Goal: Information Seeking & Learning: Find specific fact

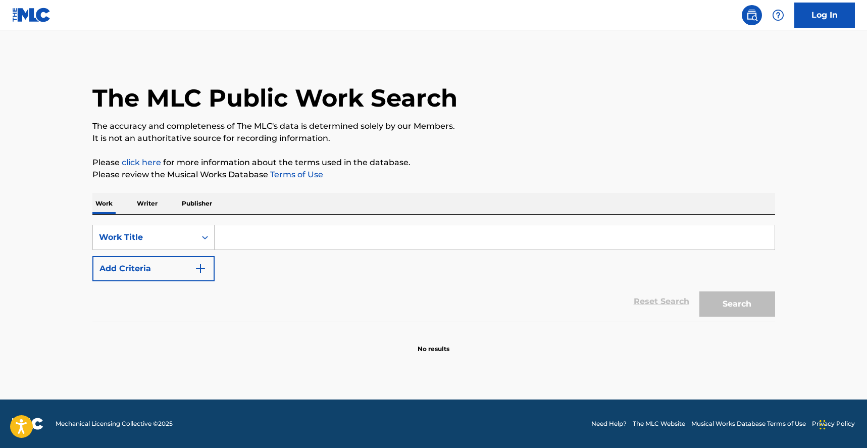
click at [194, 203] on p "Publisher" at bounding box center [197, 203] width 36 height 21
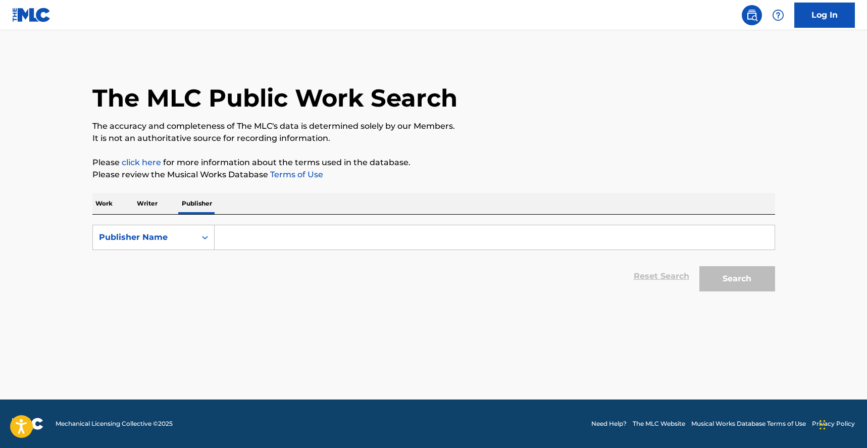
click at [248, 231] on input "Search Form" at bounding box center [495, 237] width 560 height 24
type input "LES AIRS A VIF"
click at [724, 275] on button "Search" at bounding box center [737, 278] width 76 height 25
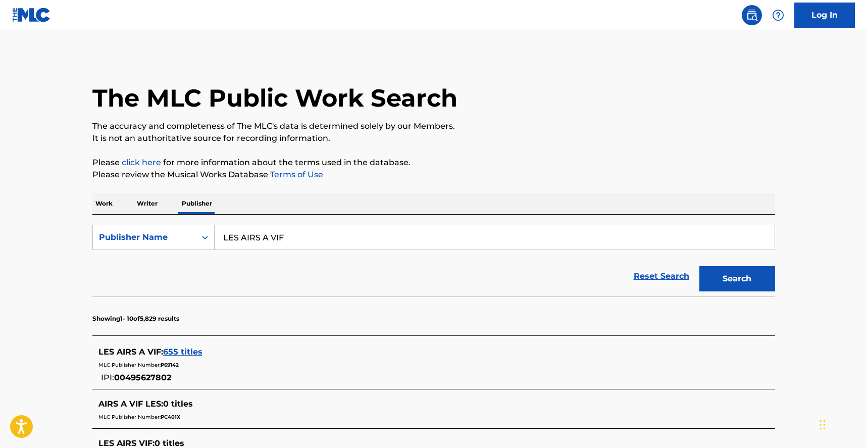
click at [191, 352] on span "655 titles" at bounding box center [182, 352] width 39 height 10
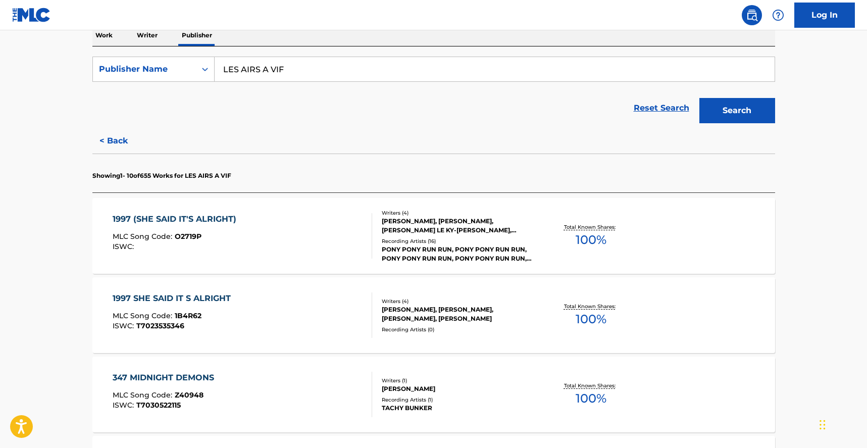
scroll to position [178, 0]
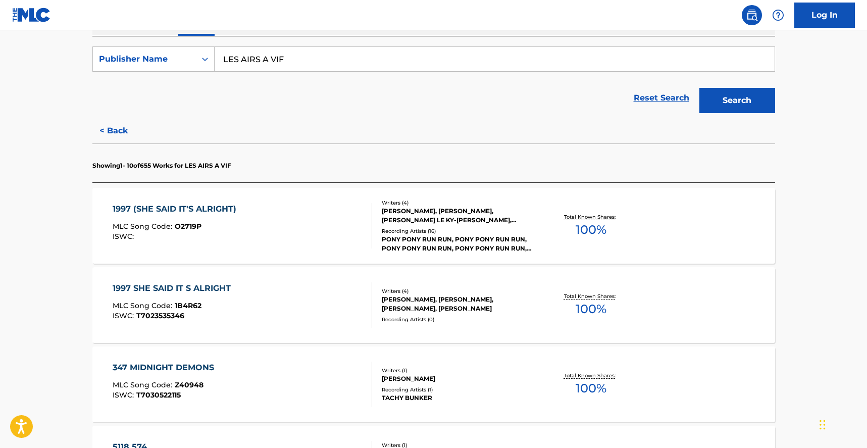
click at [197, 210] on div "1997 (SHE SAID IT'S ALRIGHT)" at bounding box center [177, 209] width 129 height 12
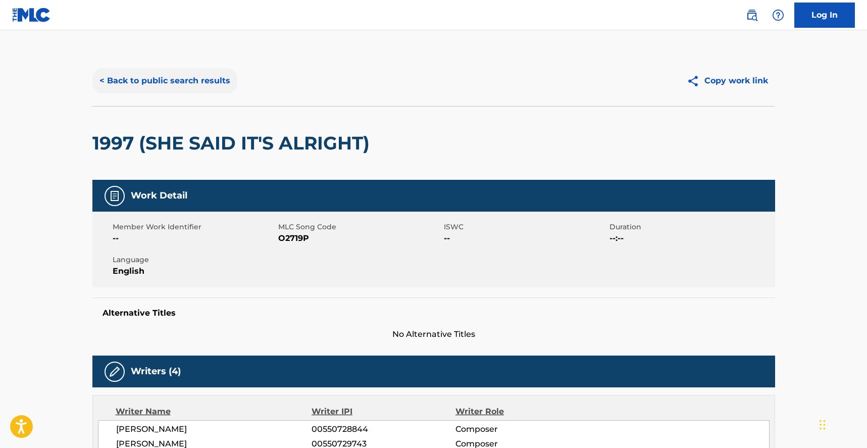
click at [154, 78] on button "< Back to public search results" at bounding box center [164, 80] width 145 height 25
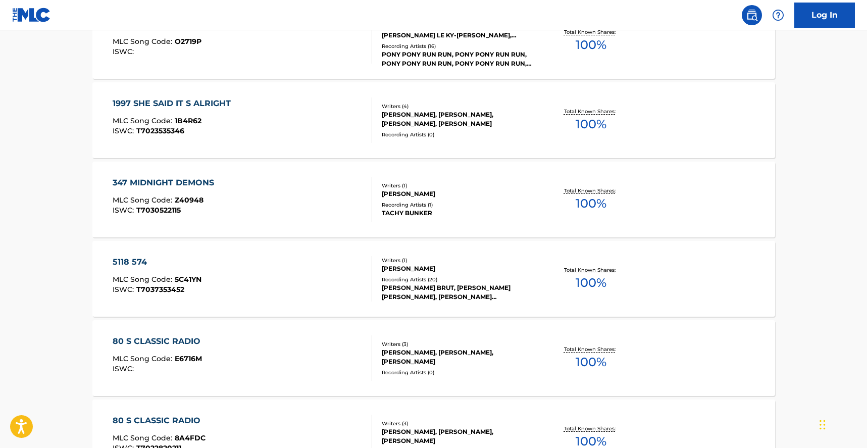
scroll to position [437, 0]
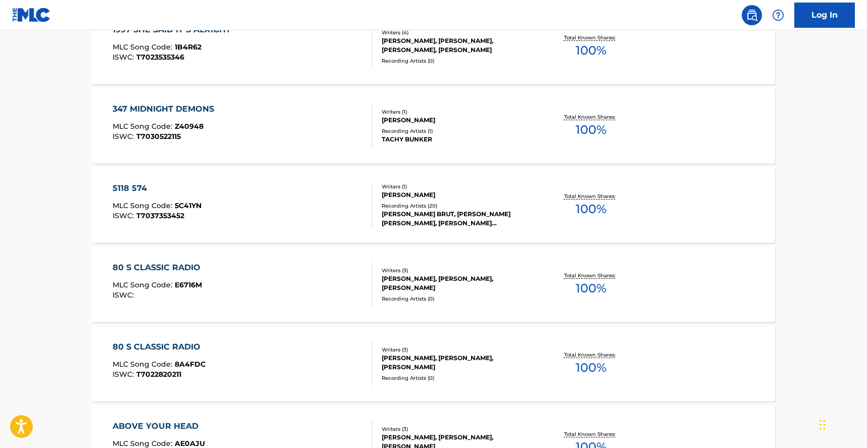
click at [165, 265] on div "80 S CLASSIC RADIO" at bounding box center [159, 268] width 93 height 12
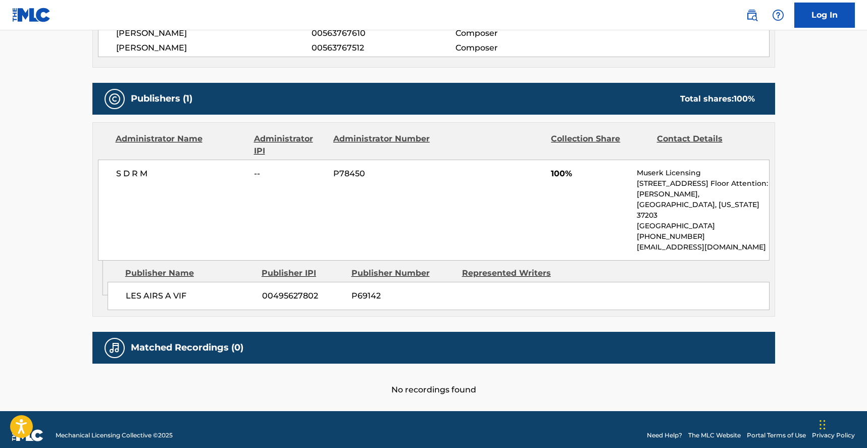
scroll to position [457, 0]
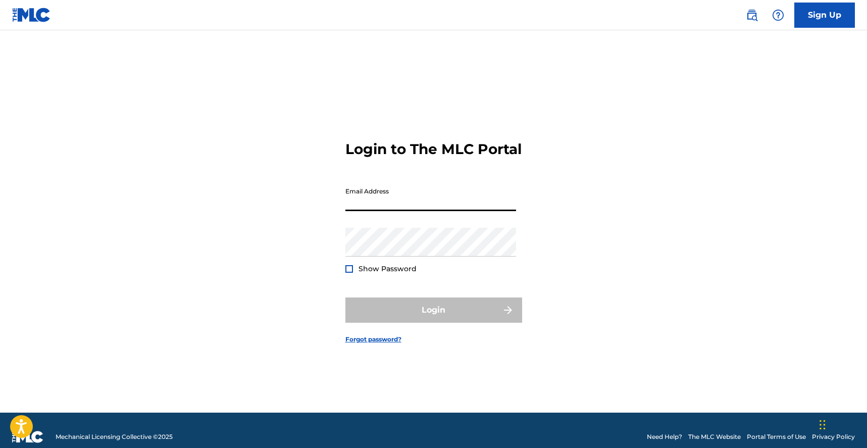
drag, startPoint x: 462, startPoint y: 199, endPoint x: 453, endPoint y: 207, distance: 11.8
click at [460, 201] on input "Email Address" at bounding box center [430, 196] width 171 height 29
type input "[PERSON_NAME][EMAIL_ADDRESS][DOMAIN_NAME]"
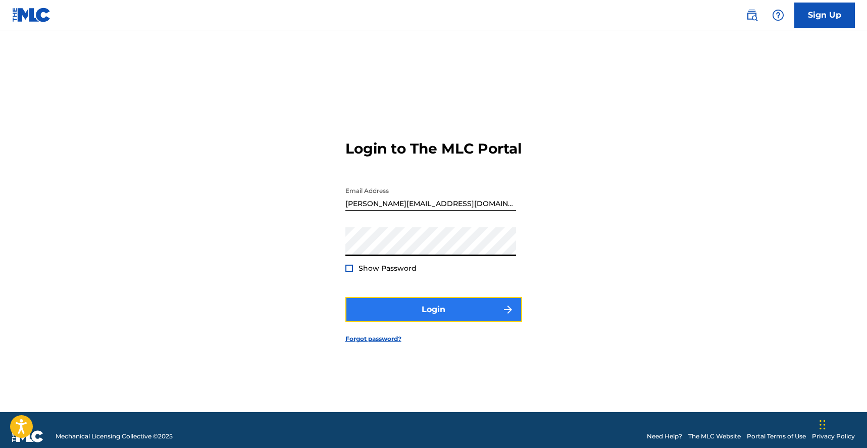
click at [426, 322] on button "Login" at bounding box center [433, 309] width 177 height 25
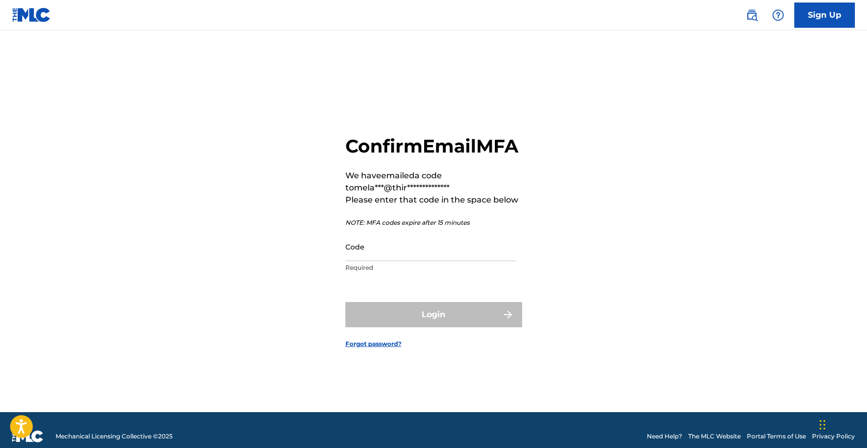
scroll to position [13, 0]
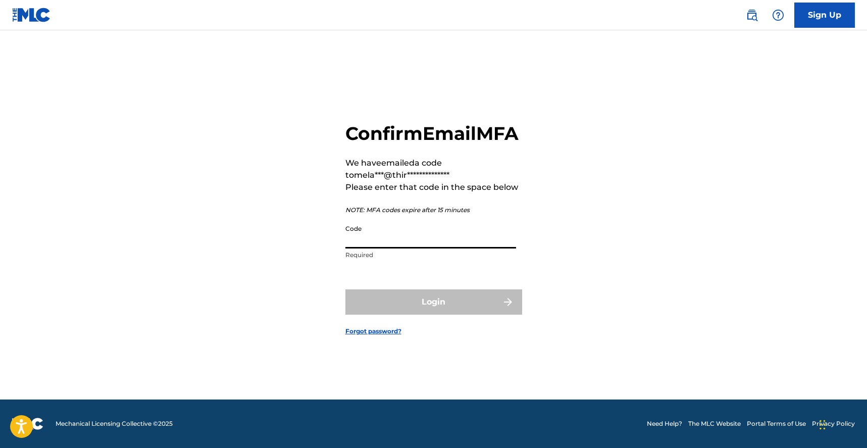
click at [458, 245] on input "Code" at bounding box center [430, 234] width 171 height 29
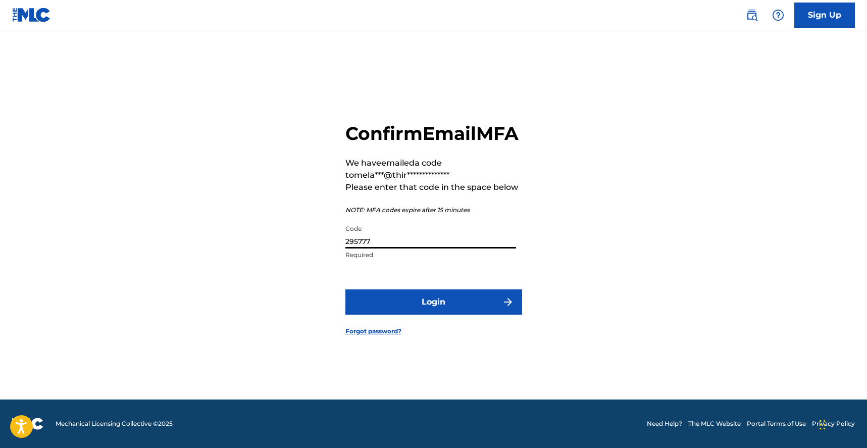
type input "295777"
click at [345, 289] on button "Login" at bounding box center [433, 301] width 177 height 25
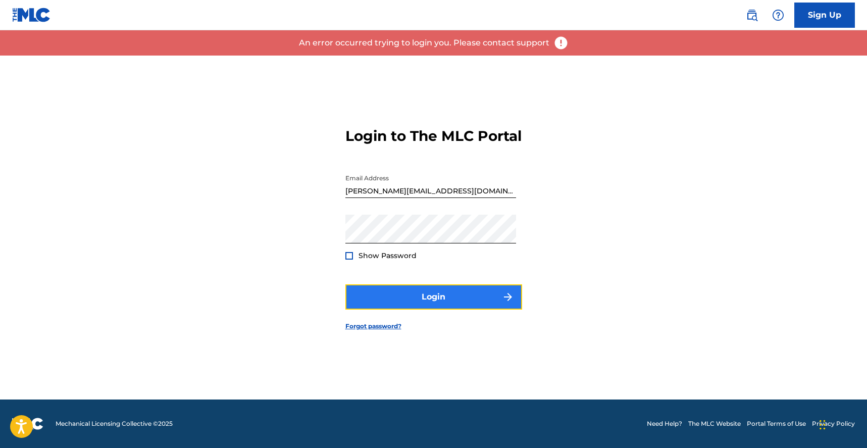
click at [430, 305] on button "Login" at bounding box center [433, 296] width 177 height 25
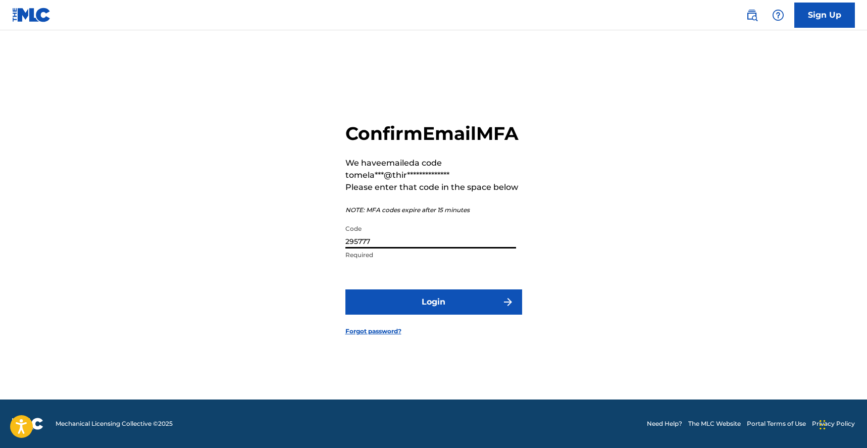
drag, startPoint x: 410, startPoint y: 246, endPoint x: 388, endPoint y: 261, distance: 26.6
click at [388, 261] on div "Code 295777 Required" at bounding box center [430, 242] width 171 height 45
type input "804179"
click at [345, 289] on button "Login" at bounding box center [433, 301] width 177 height 25
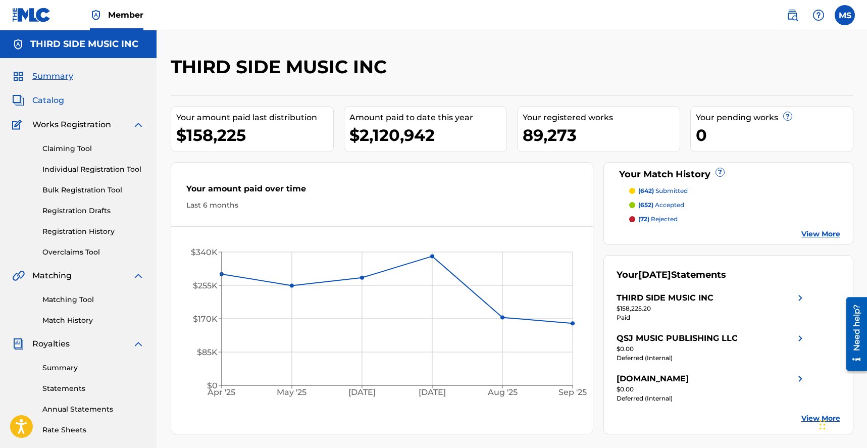
click at [51, 98] on span "Catalog" at bounding box center [48, 100] width 32 height 12
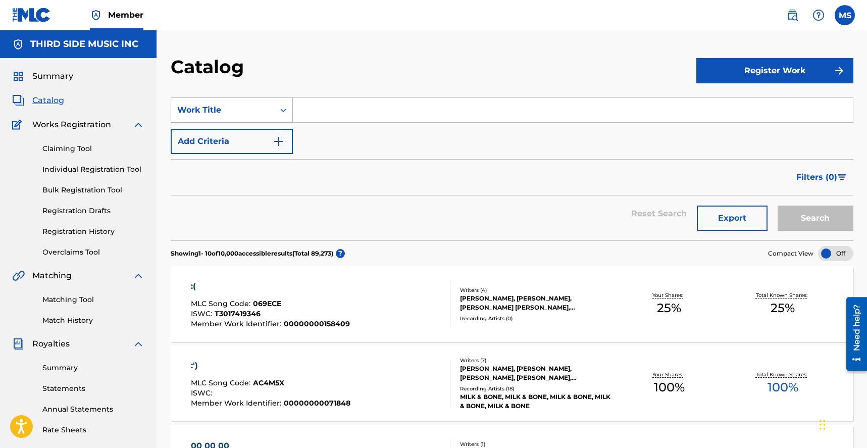
click at [273, 113] on div "Work Title" at bounding box center [222, 109] width 103 height 19
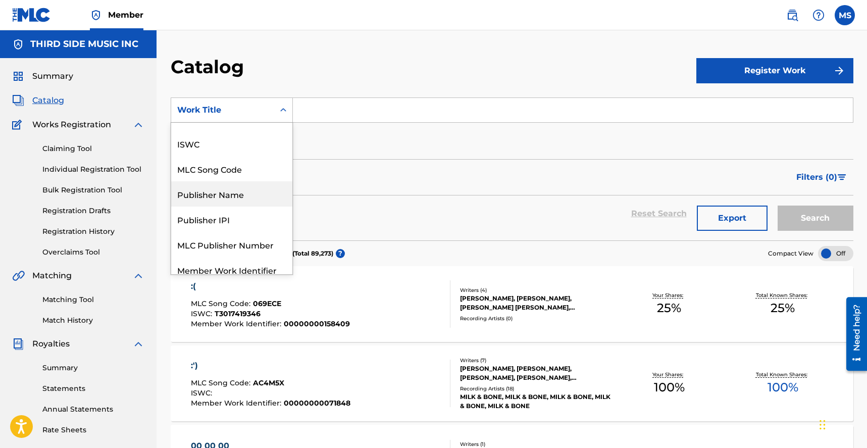
scroll to position [37, 0]
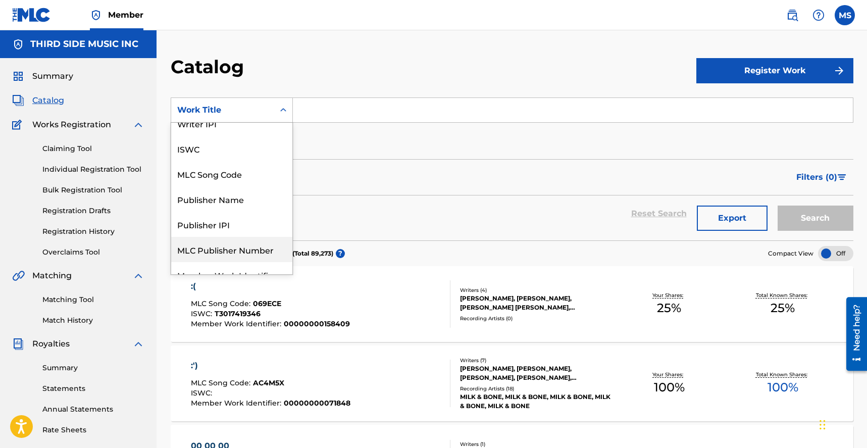
drag, startPoint x: 242, startPoint y: 244, endPoint x: 248, endPoint y: 240, distance: 7.2
click at [243, 243] on div "MLC Publisher Number" at bounding box center [231, 249] width 121 height 25
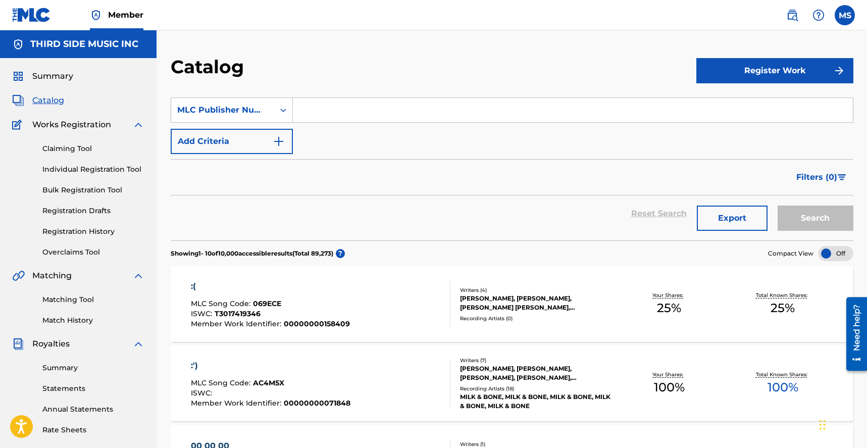
click at [340, 116] on input "Search Form" at bounding box center [573, 110] width 560 height 24
paste input "P69142"
type input "P69142"
click at [777, 205] on button "Search" at bounding box center [815, 217] width 76 height 25
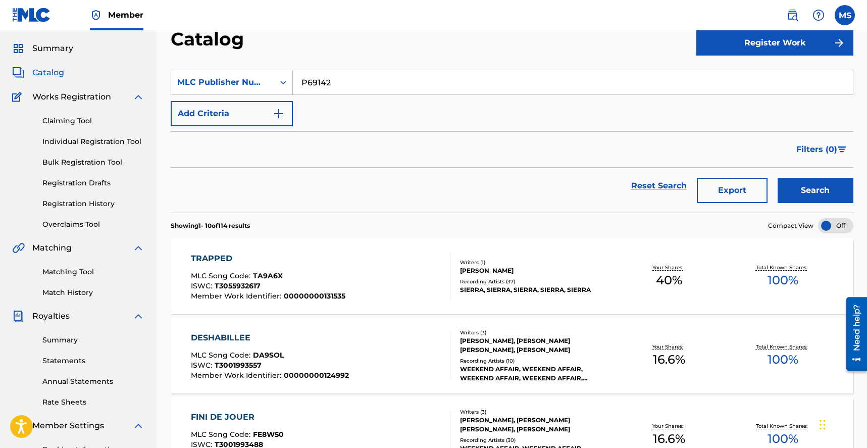
scroll to position [29, 0]
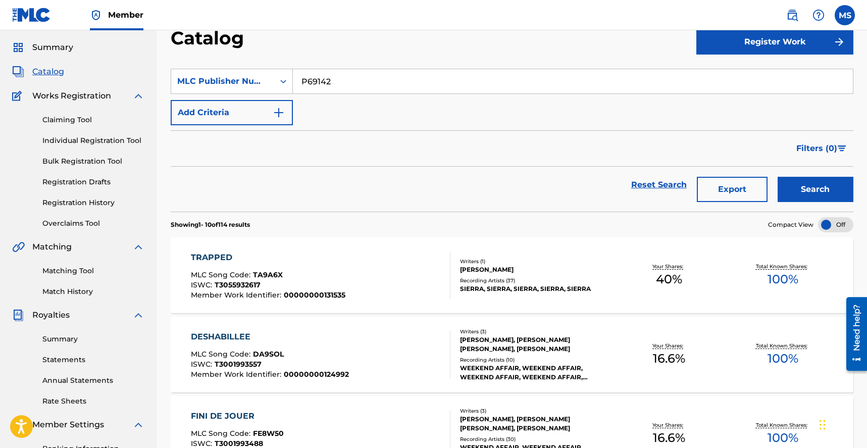
click at [217, 258] on div "TRAPPED" at bounding box center [268, 257] width 154 height 12
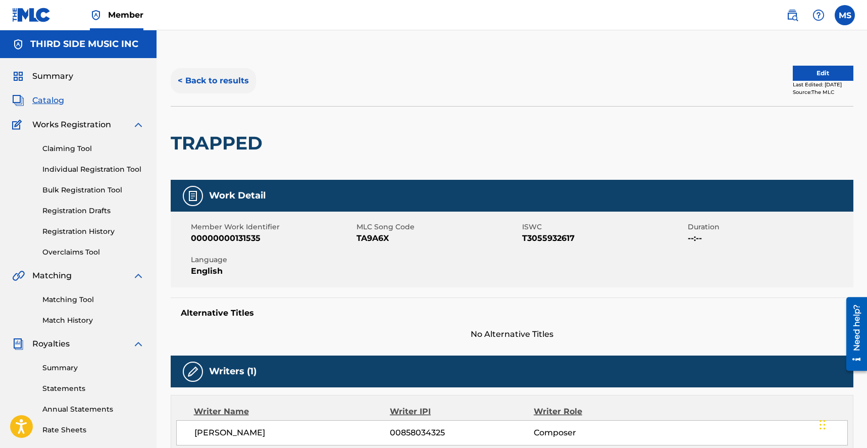
click at [214, 78] on button "< Back to results" at bounding box center [213, 80] width 85 height 25
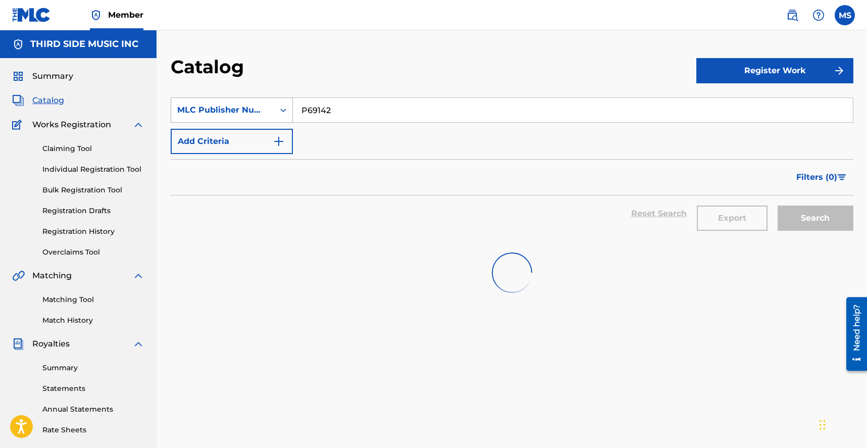
scroll to position [29, 0]
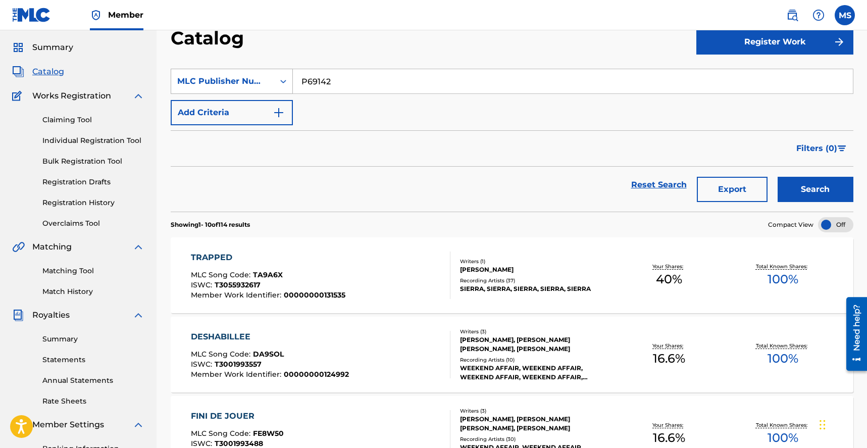
click at [288, 84] on div "Search Form" at bounding box center [283, 81] width 18 height 18
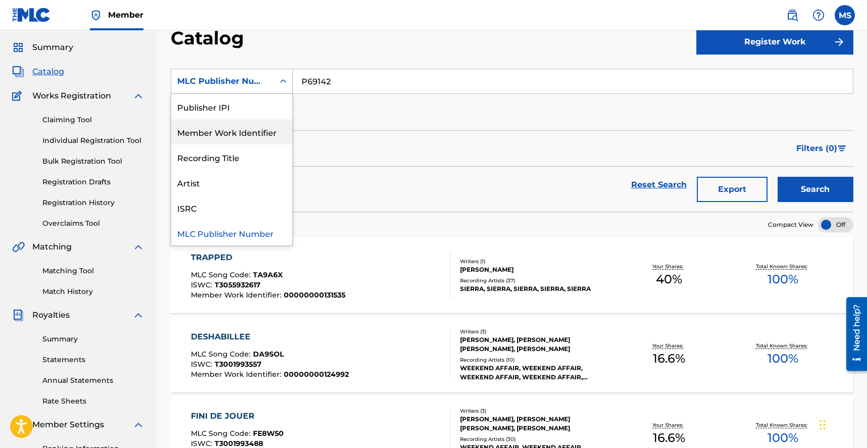
scroll to position [56, 0]
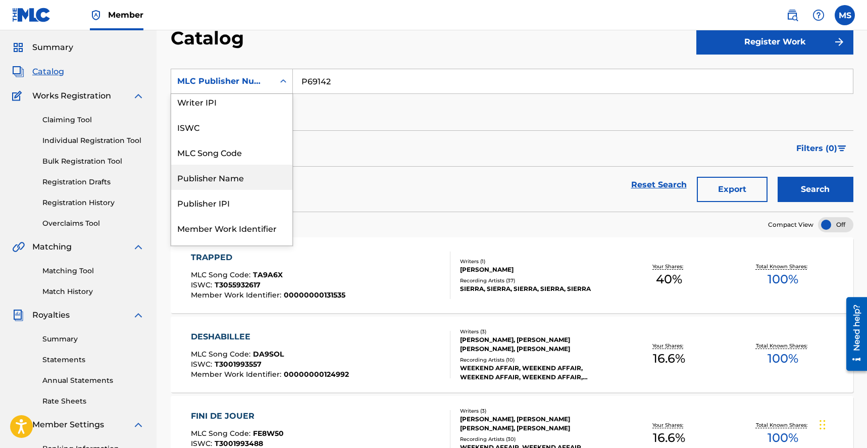
click at [230, 175] on div "Publisher Name" at bounding box center [231, 177] width 121 height 25
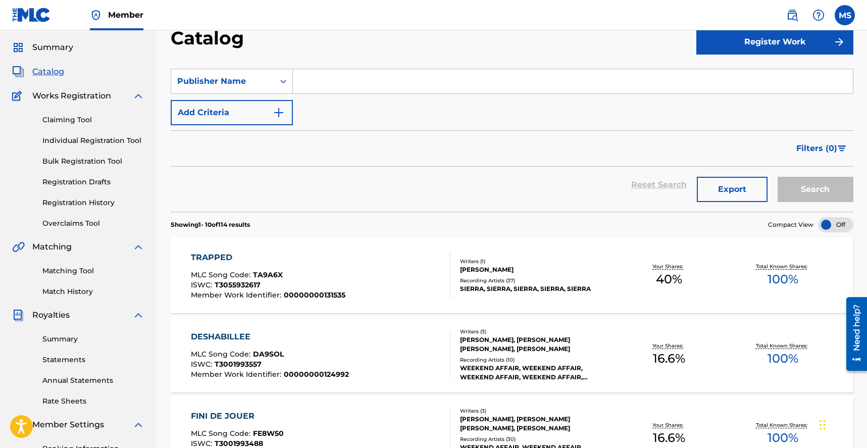
click at [341, 79] on input "Search Form" at bounding box center [573, 81] width 560 height 24
type input "les airs a vif"
click at [777, 177] on button "Search" at bounding box center [815, 189] width 76 height 25
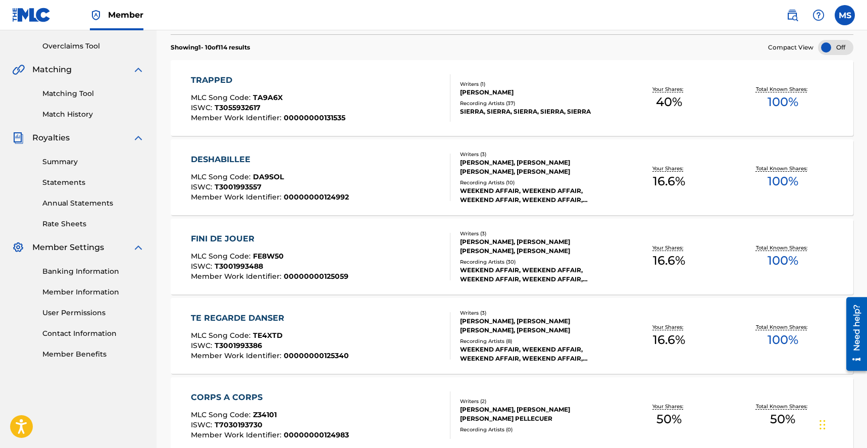
scroll to position [210, 0]
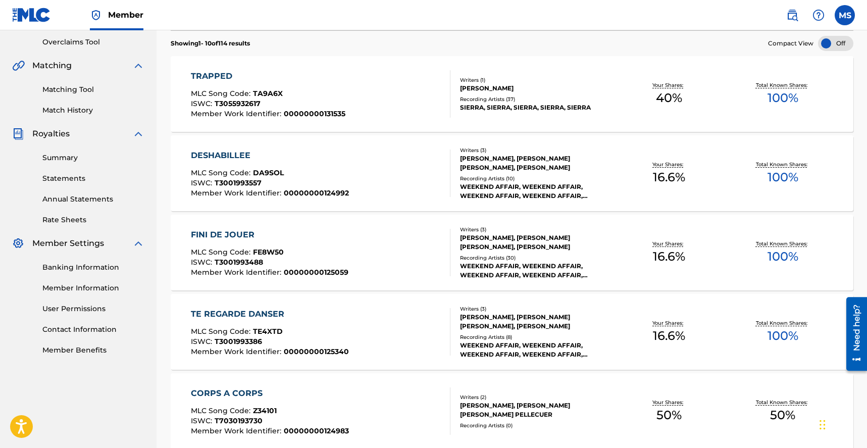
click at [218, 232] on div "FINI DE JOUER" at bounding box center [270, 235] width 158 height 12
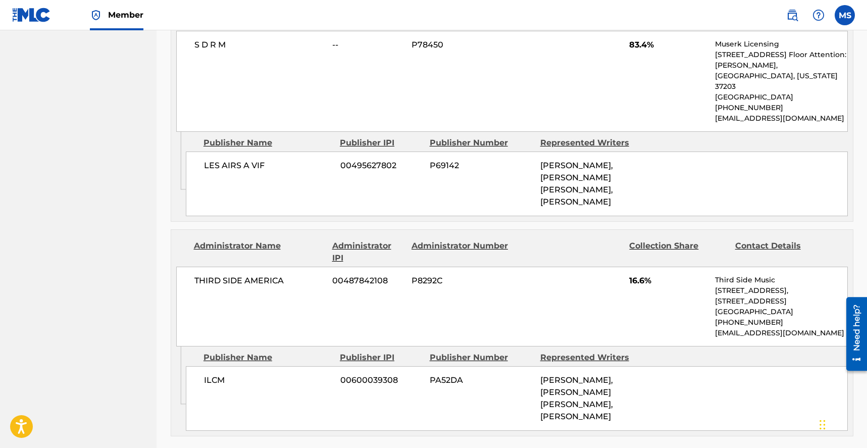
scroll to position [585, 0]
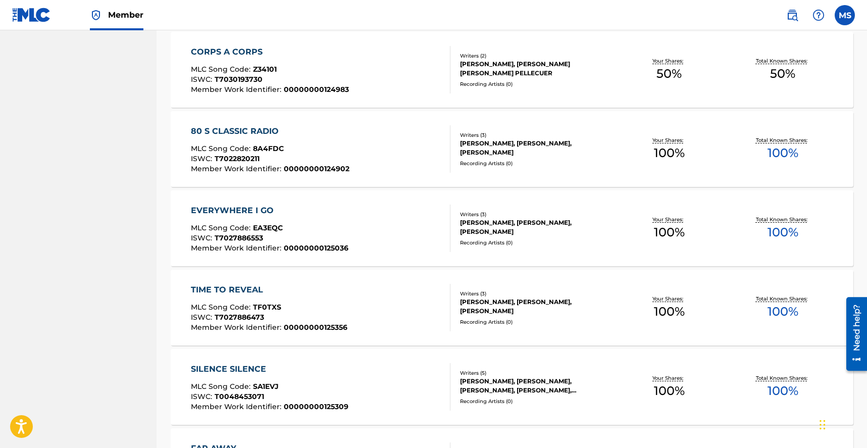
scroll to position [708, 0]
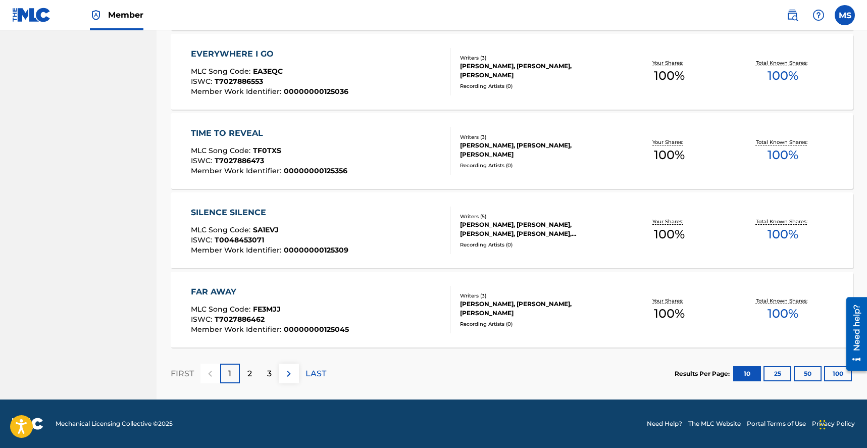
click at [223, 290] on div "FAR AWAY" at bounding box center [270, 292] width 158 height 12
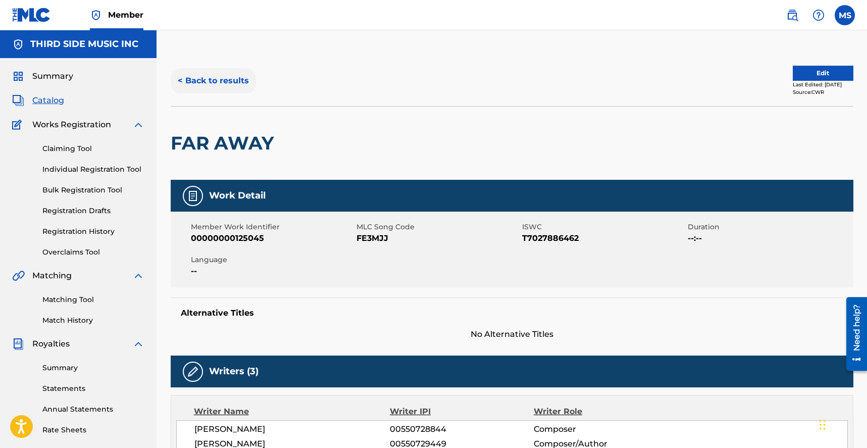
click at [229, 87] on button "< Back to results" at bounding box center [213, 80] width 85 height 25
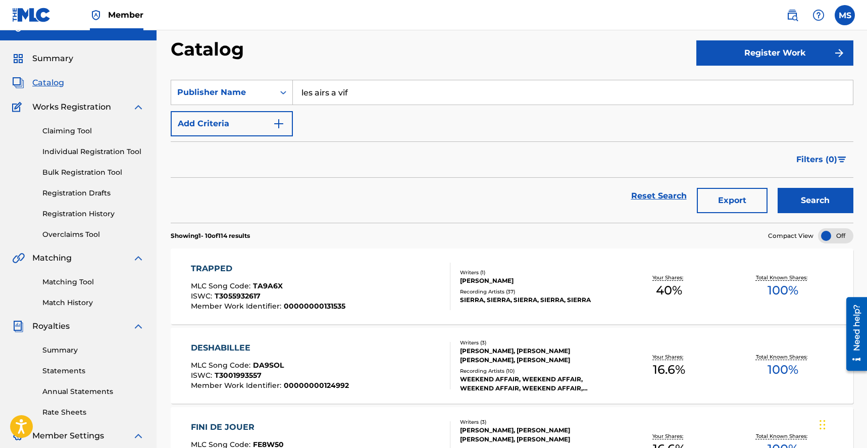
scroll to position [21, 0]
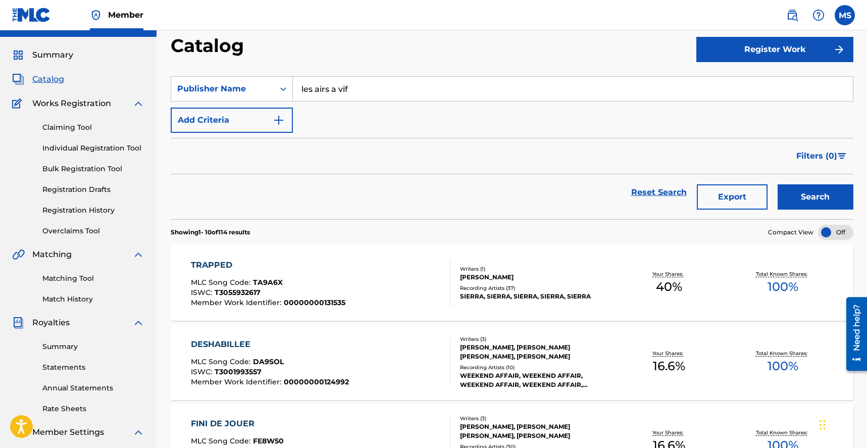
click at [214, 263] on div "TRAPPED" at bounding box center [268, 265] width 154 height 12
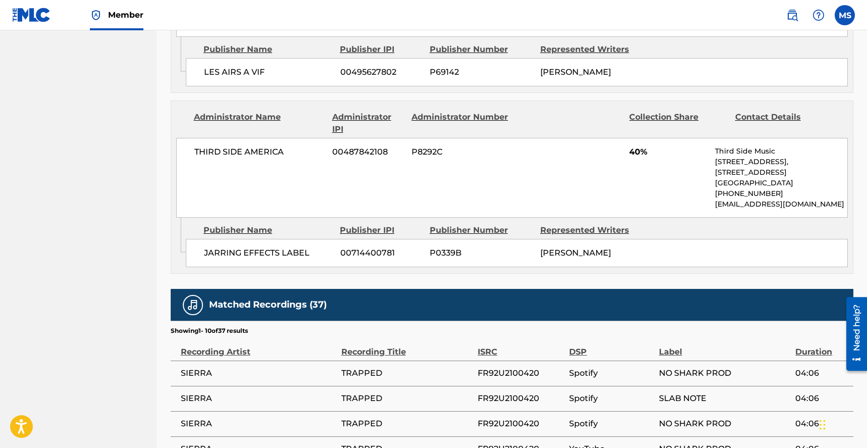
scroll to position [625, 0]
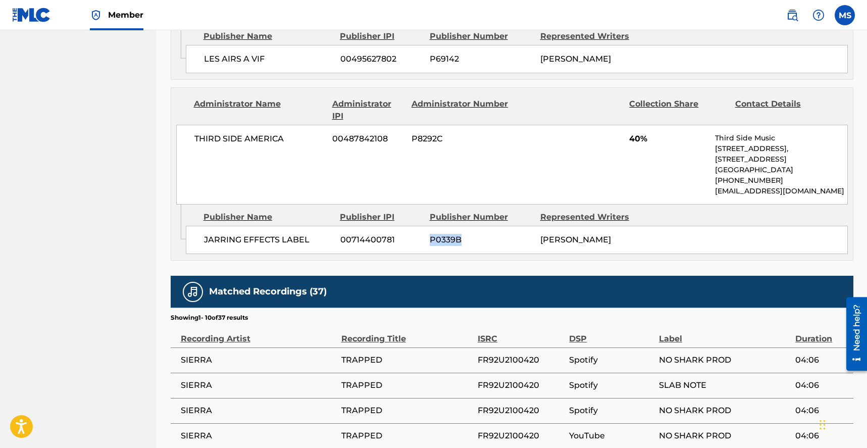
drag, startPoint x: 479, startPoint y: 228, endPoint x: 429, endPoint y: 230, distance: 50.0
click at [430, 234] on span "P0339B" at bounding box center [481, 240] width 103 height 12
copy span "P0339B"
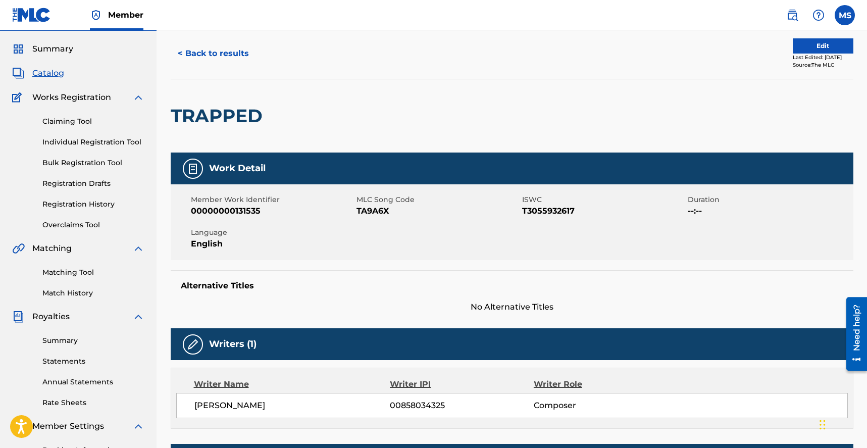
scroll to position [0, 0]
